Goal: Task Accomplishment & Management: Manage account settings

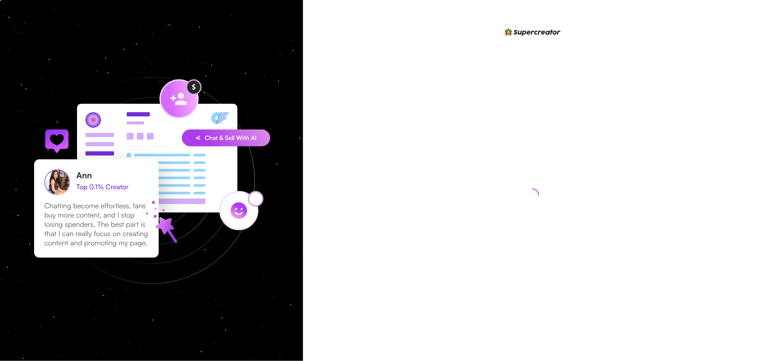
click at [504, 127] on div at bounding box center [533, 187] width 188 height 320
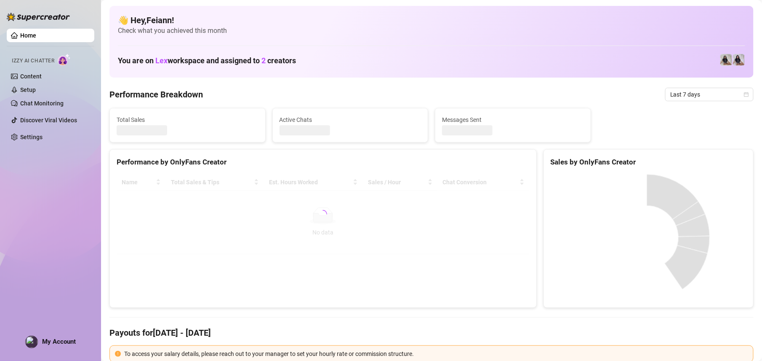
click at [395, 269] on div "Performance by OnlyFans Creator Name Total Sales & Tips Est. Hours Worked Sales…" at bounding box center [324, 228] width 428 height 158
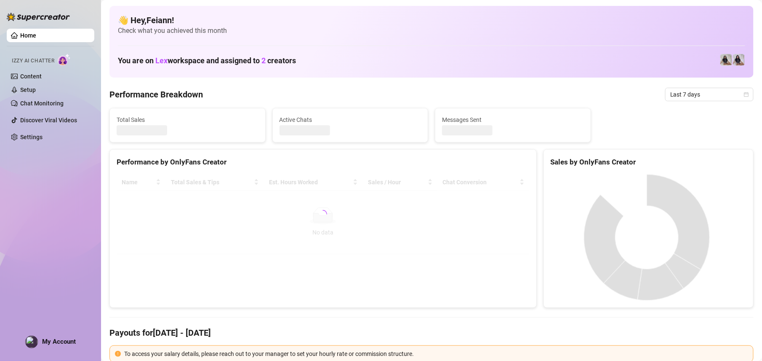
click at [38, 340] on div "My Account" at bounding box center [50, 341] width 51 height 13
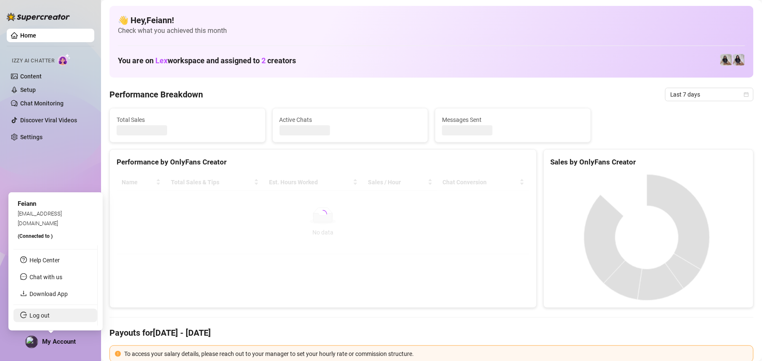
click at [31, 317] on link "Log out" at bounding box center [39, 315] width 20 height 7
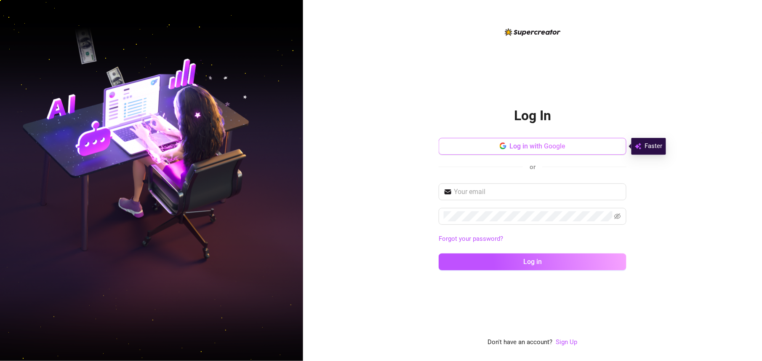
click at [553, 147] on span "Log in with Google" at bounding box center [538, 146] width 56 height 8
click at [537, 146] on span "Log in with Google" at bounding box center [538, 146] width 56 height 8
